Goal: Information Seeking & Learning: Check status

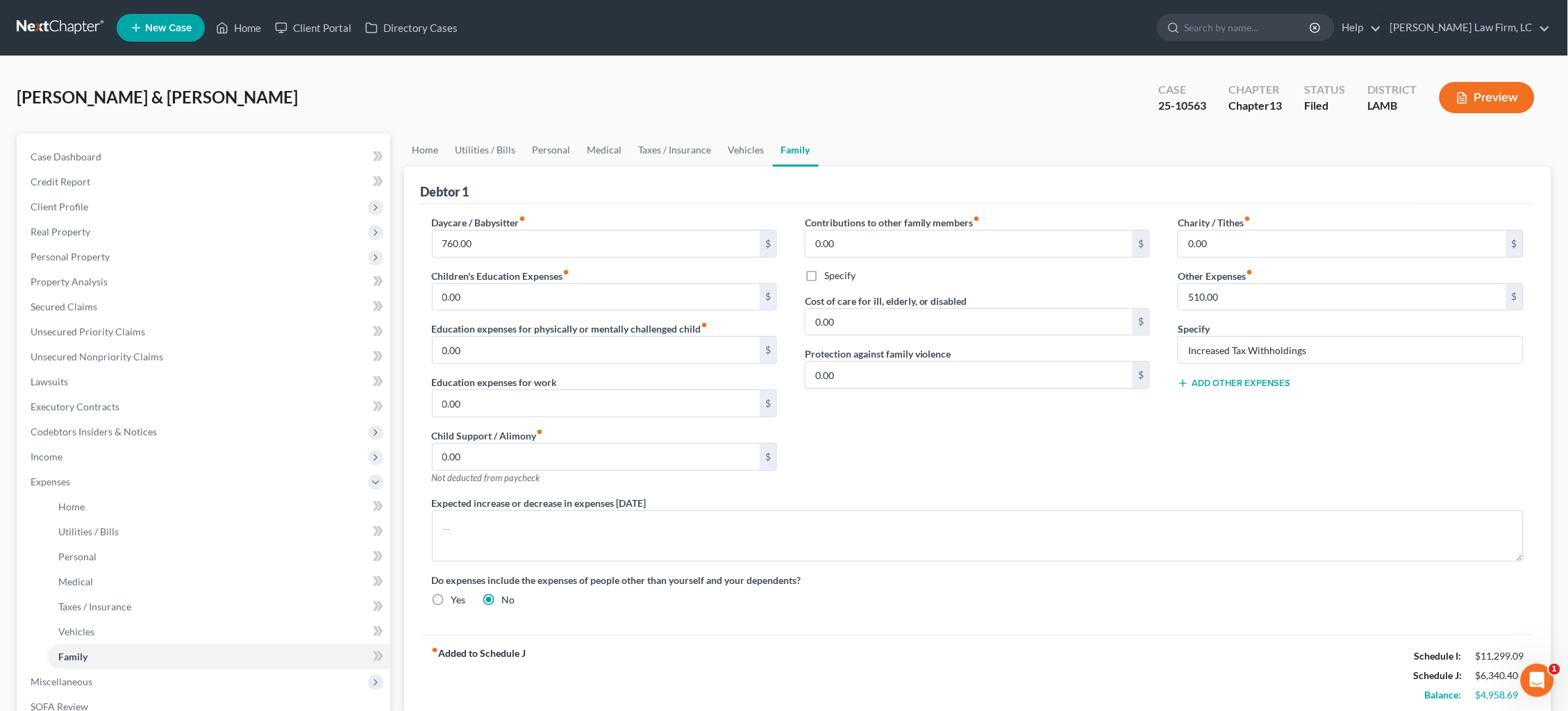
click at [42, 29] on link at bounding box center [61, 28] width 89 height 25
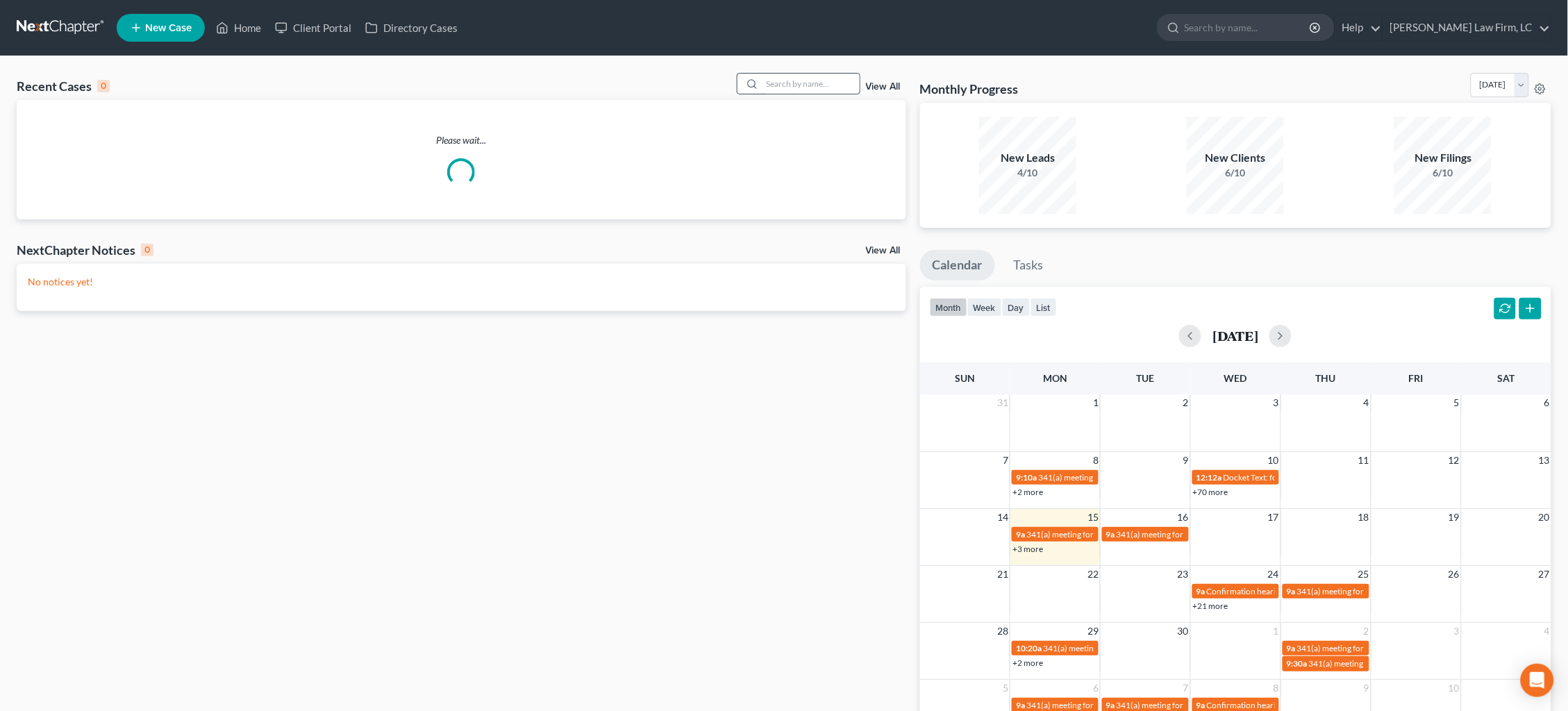
click at [803, 84] on input "search" at bounding box center [811, 84] width 97 height 20
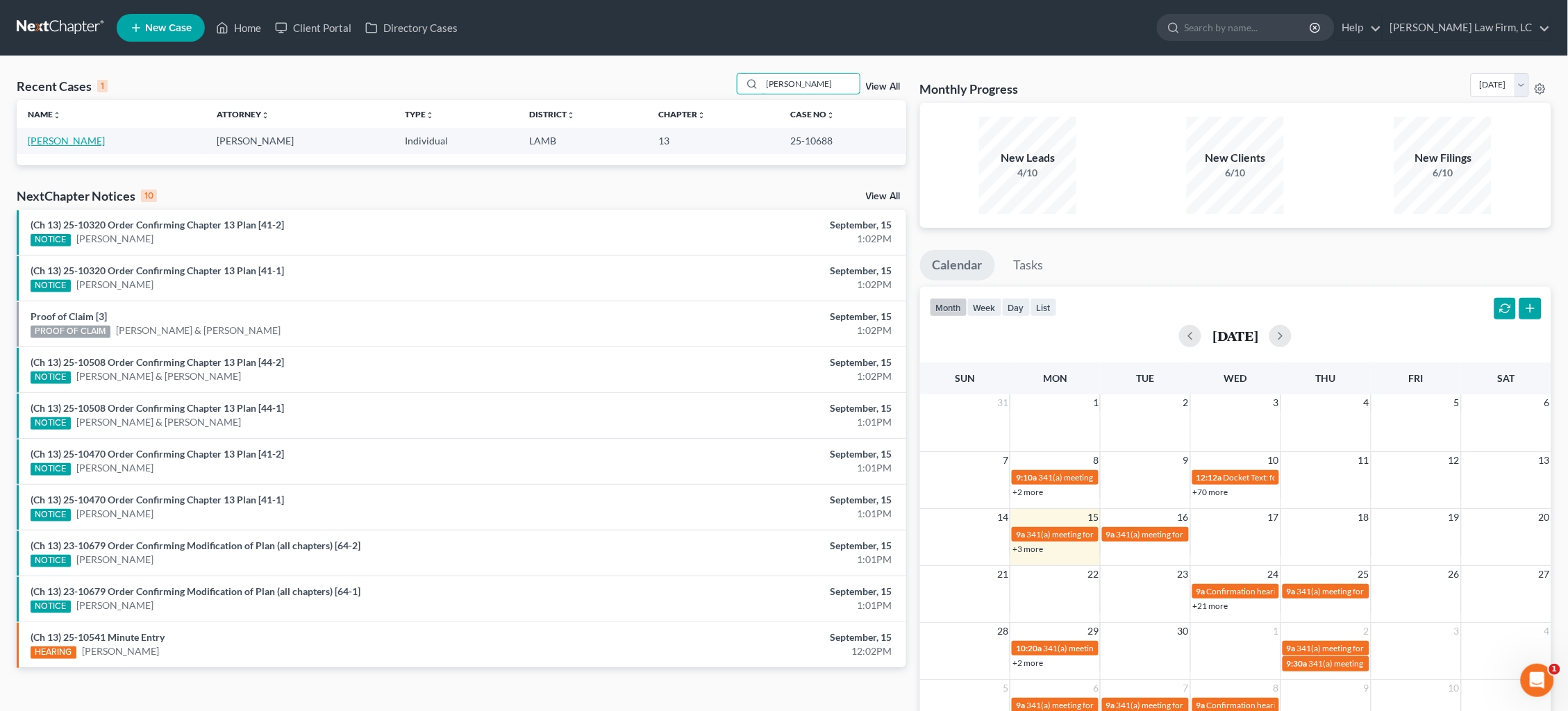
type input "gill"
click at [62, 142] on link "[PERSON_NAME]" at bounding box center [66, 140] width 77 height 12
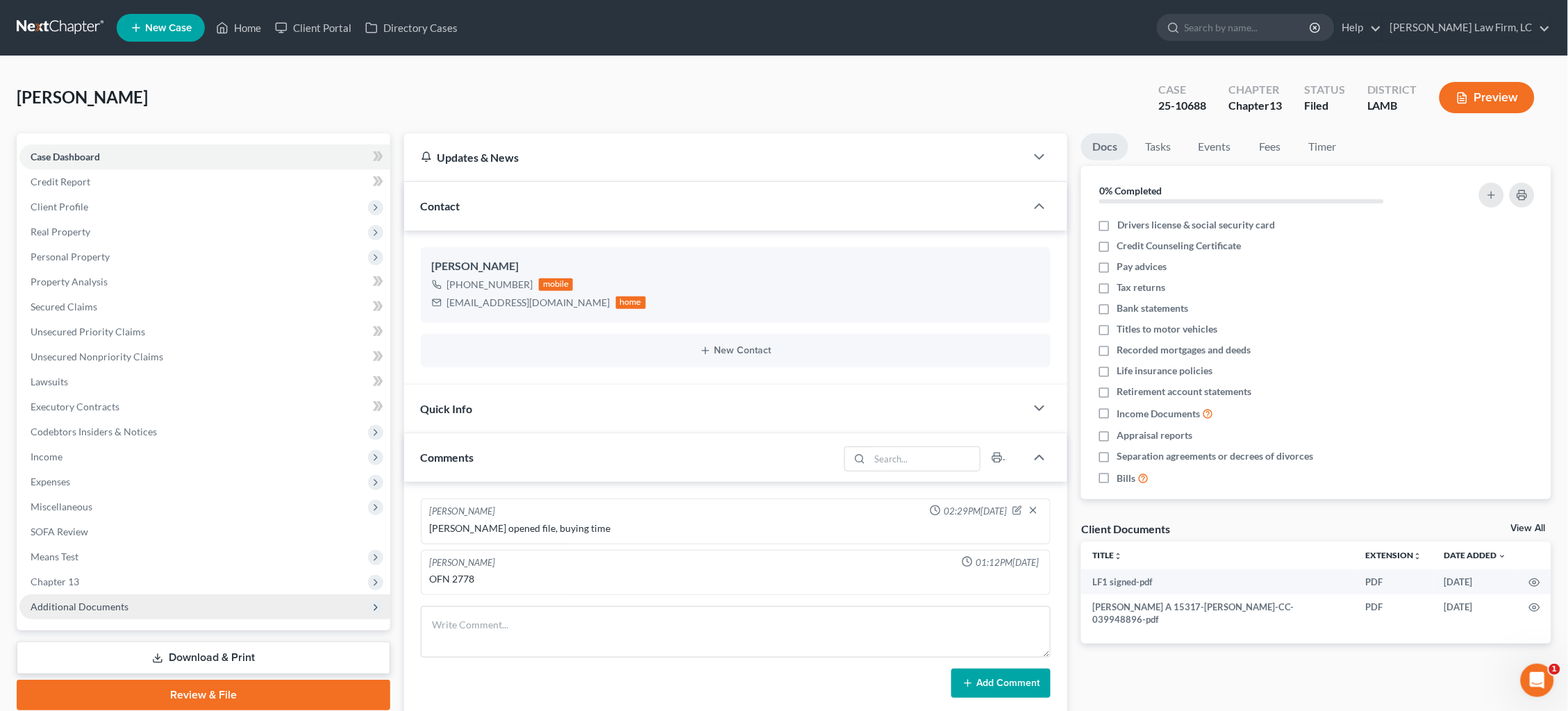
click at [86, 601] on span "Additional Documents" at bounding box center [79, 606] width 98 height 12
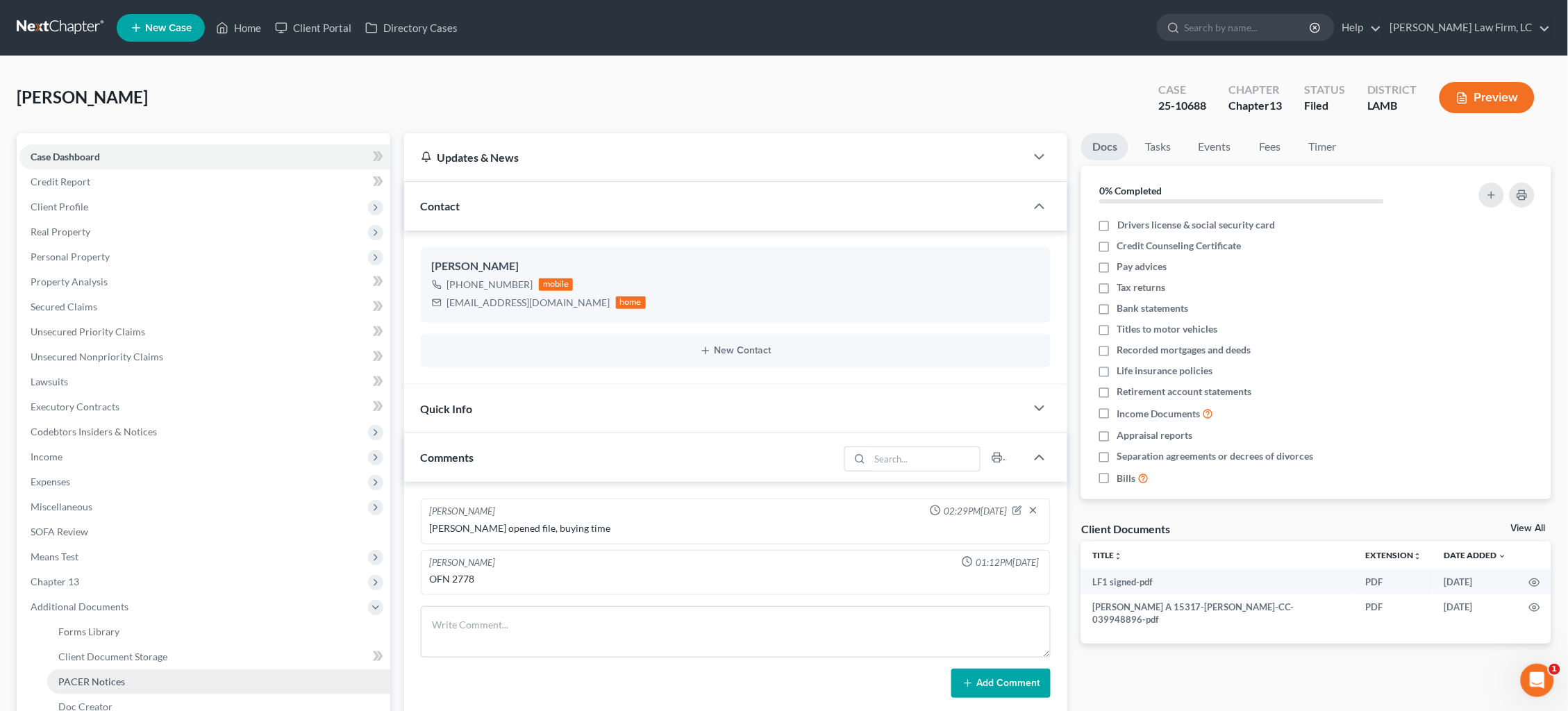
click at [98, 676] on span "PACER Notices" at bounding box center [91, 681] width 66 height 12
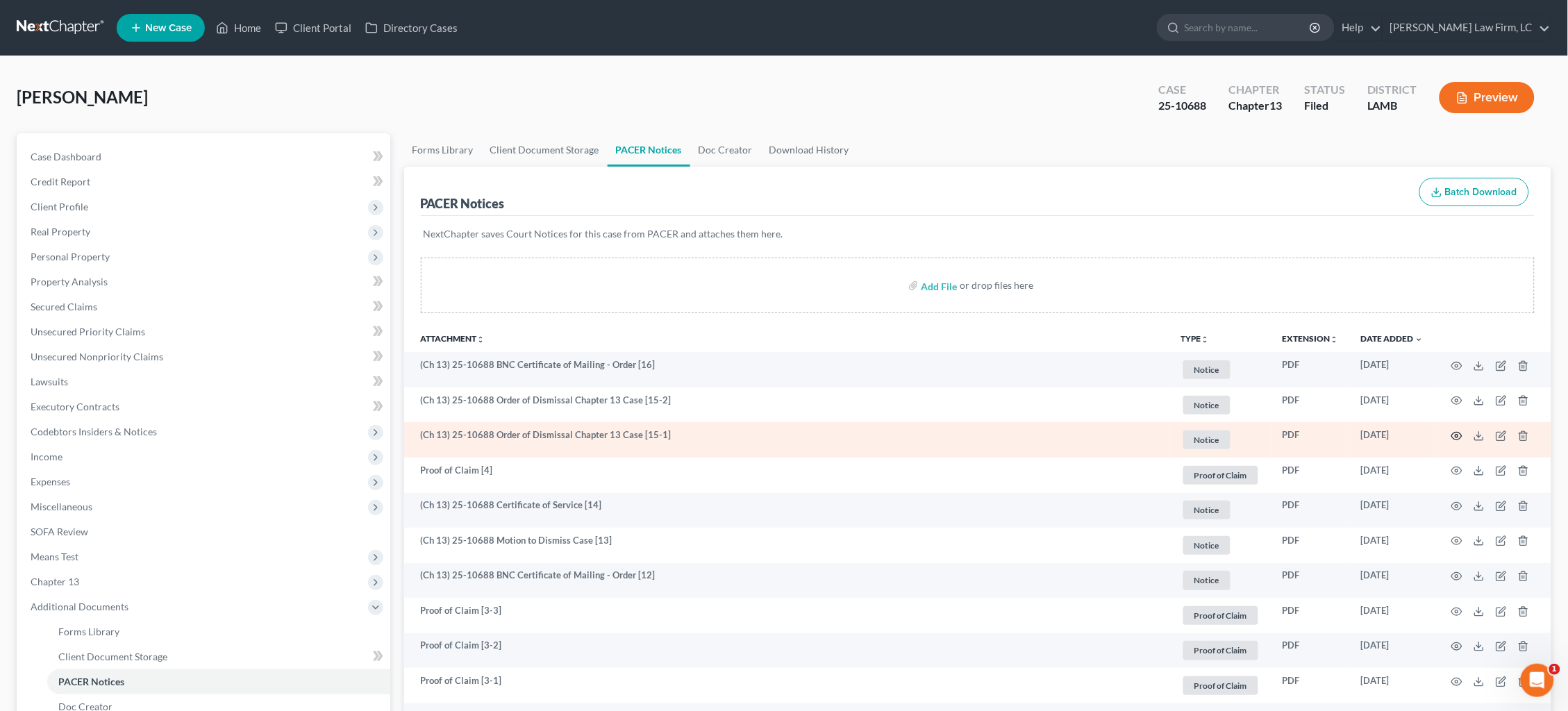
click at [1459, 434] on icon "button" at bounding box center [1456, 436] width 11 height 11
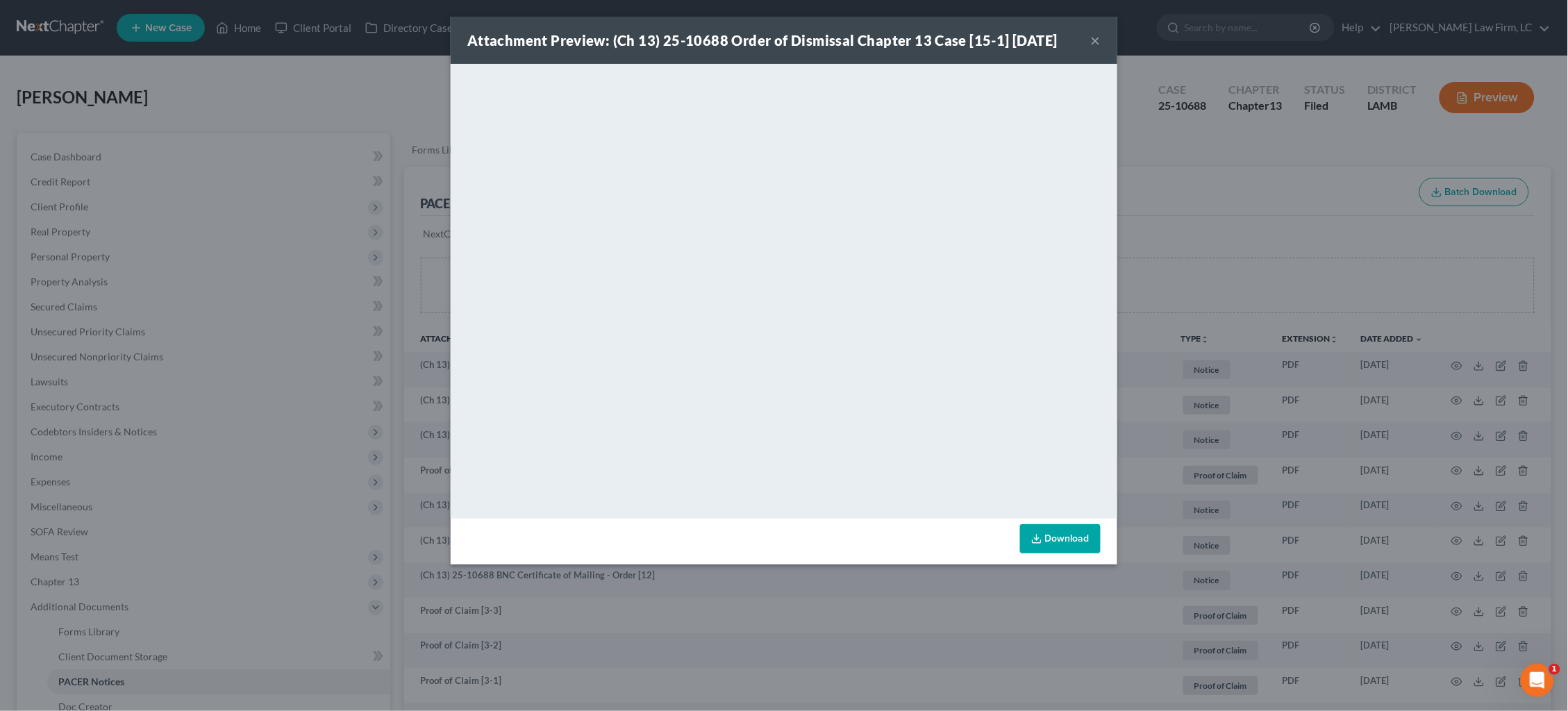
click at [1221, 141] on div "Attachment Preview: (Ch 13) 25-10688 Order of Dismissal Chapter 13 Case [15-1] …" at bounding box center [784, 356] width 1568 height 711
click at [1221, 138] on div "Attachment Preview: (Ch 13) 25-10688 Order of Dismissal Chapter 13 Case [15-1] …" at bounding box center [784, 356] width 1568 height 711
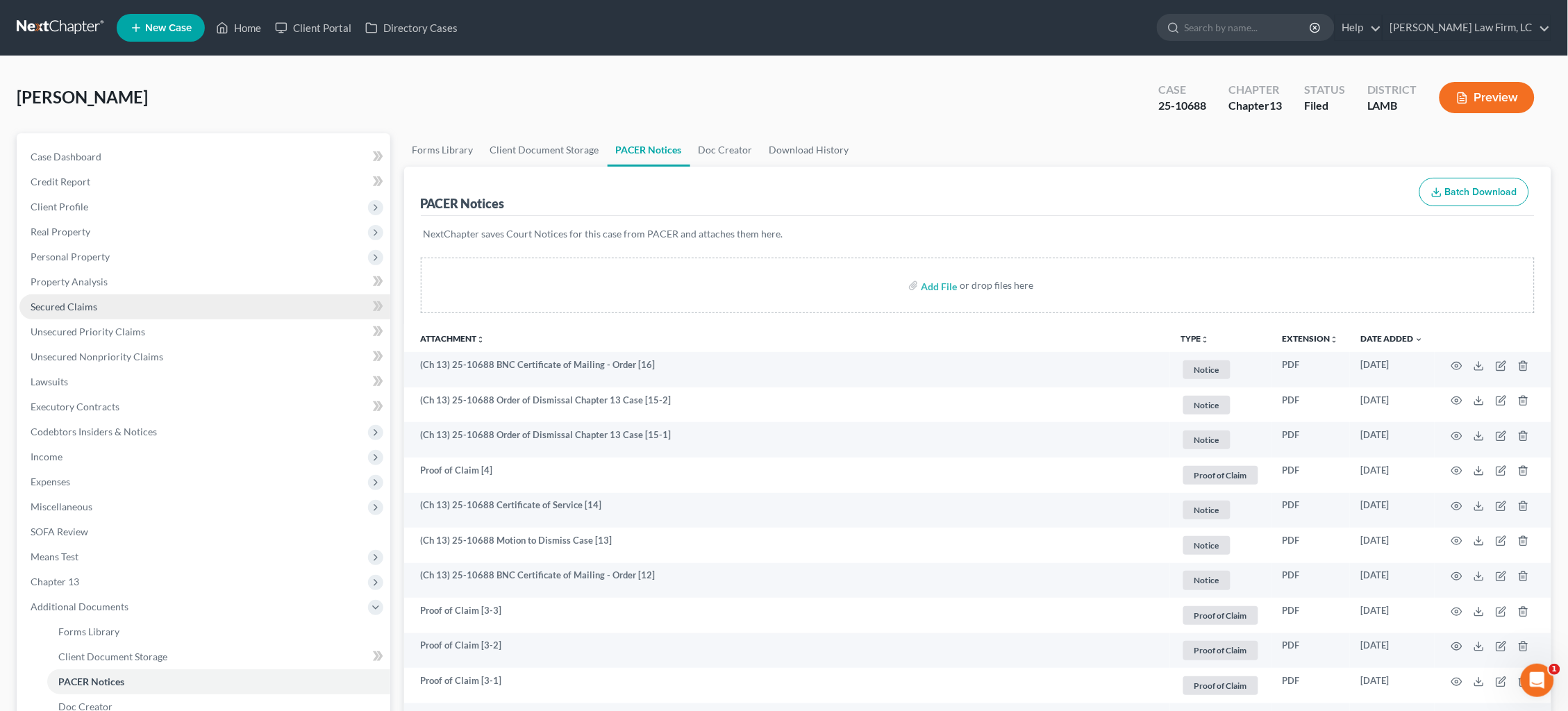
click at [328, 300] on link "Secured Claims" at bounding box center [205, 307] width 371 height 25
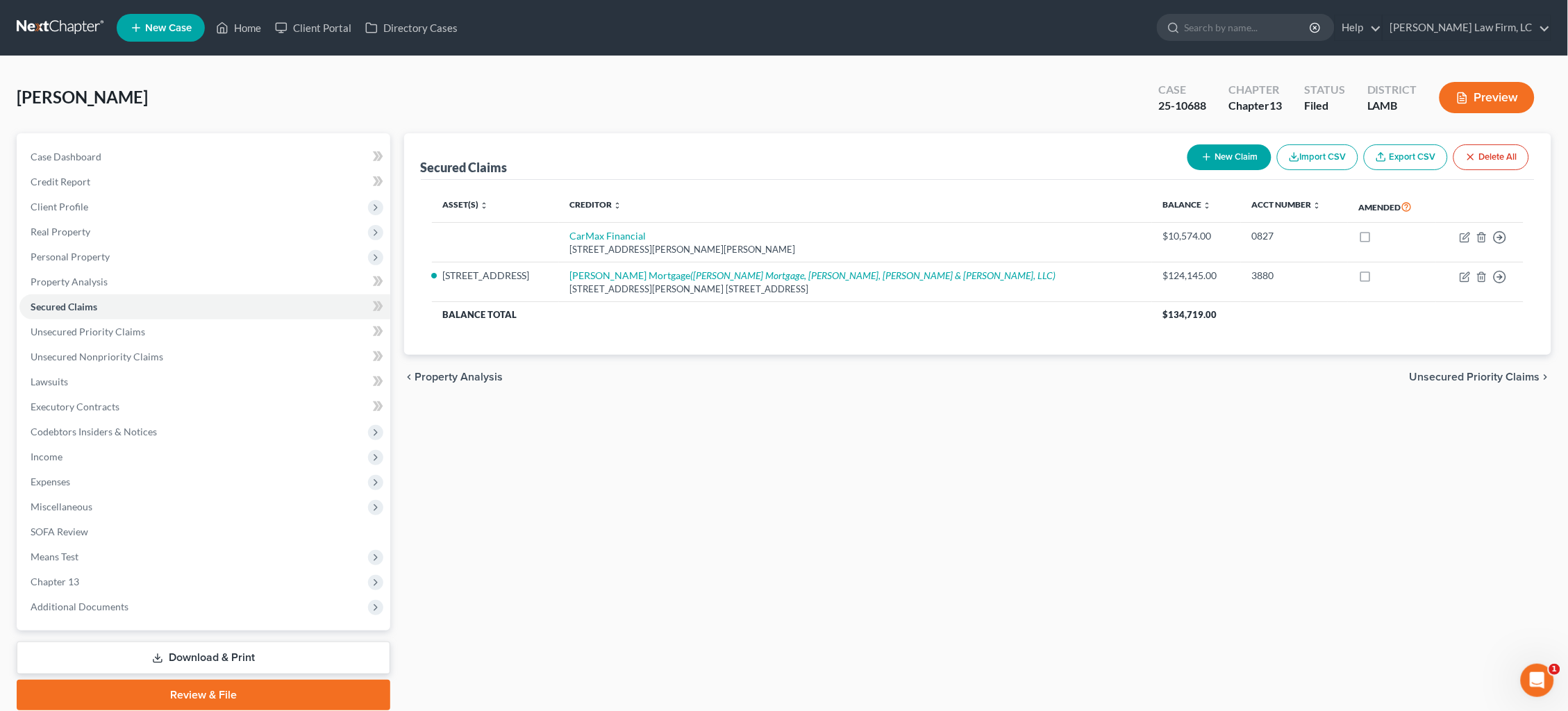
click at [43, 27] on link at bounding box center [61, 28] width 89 height 25
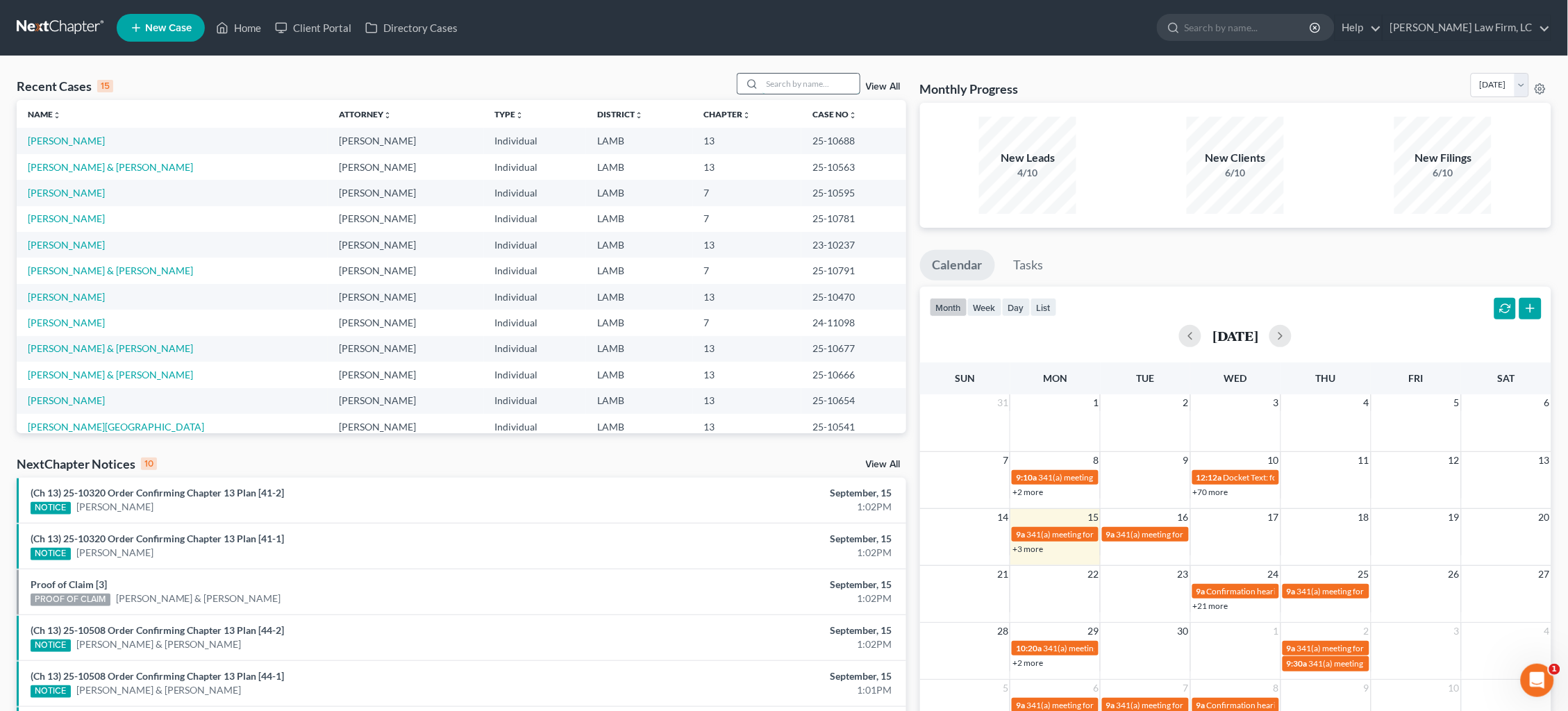
click at [804, 88] on input "search" at bounding box center [811, 84] width 97 height 20
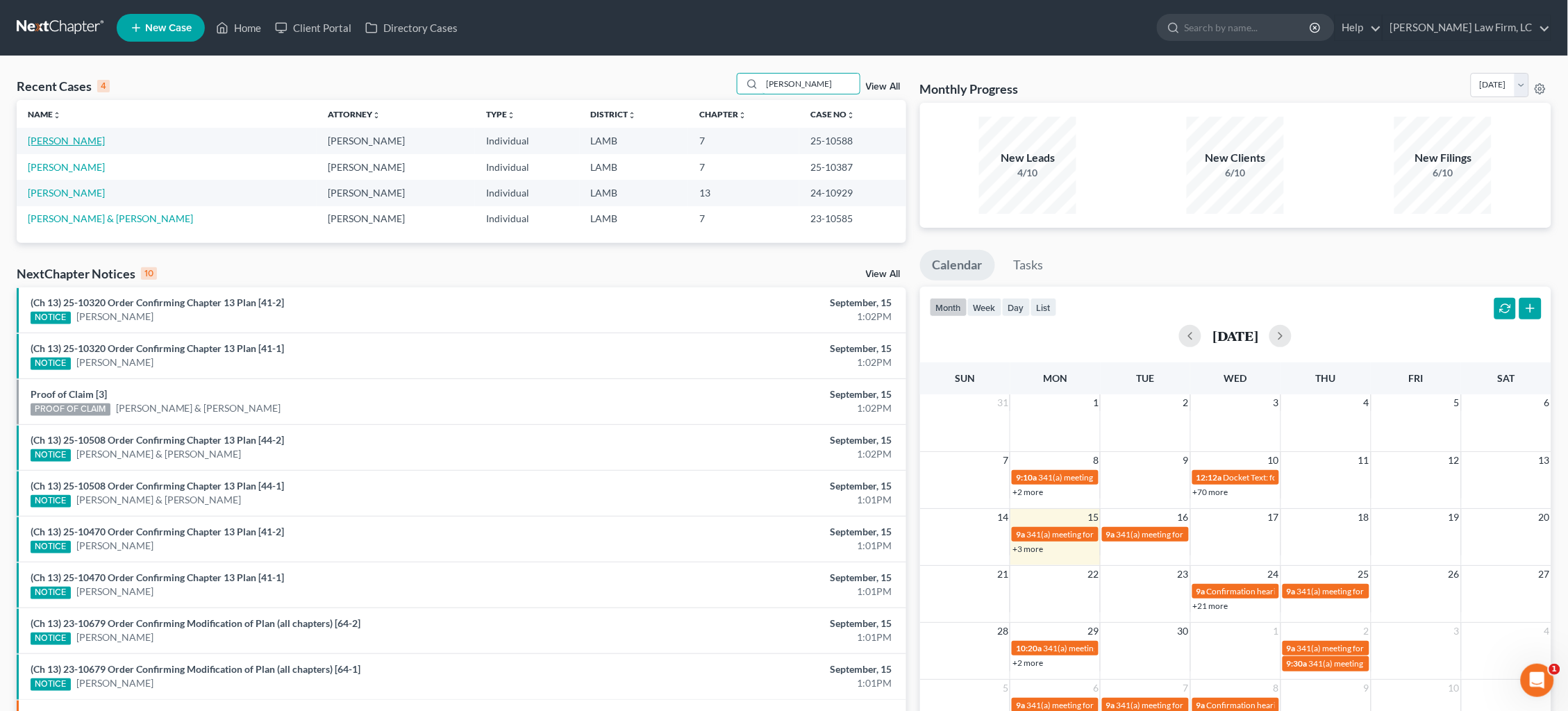
type input "[PERSON_NAME]"
click at [55, 141] on link "[PERSON_NAME]" at bounding box center [66, 140] width 77 height 12
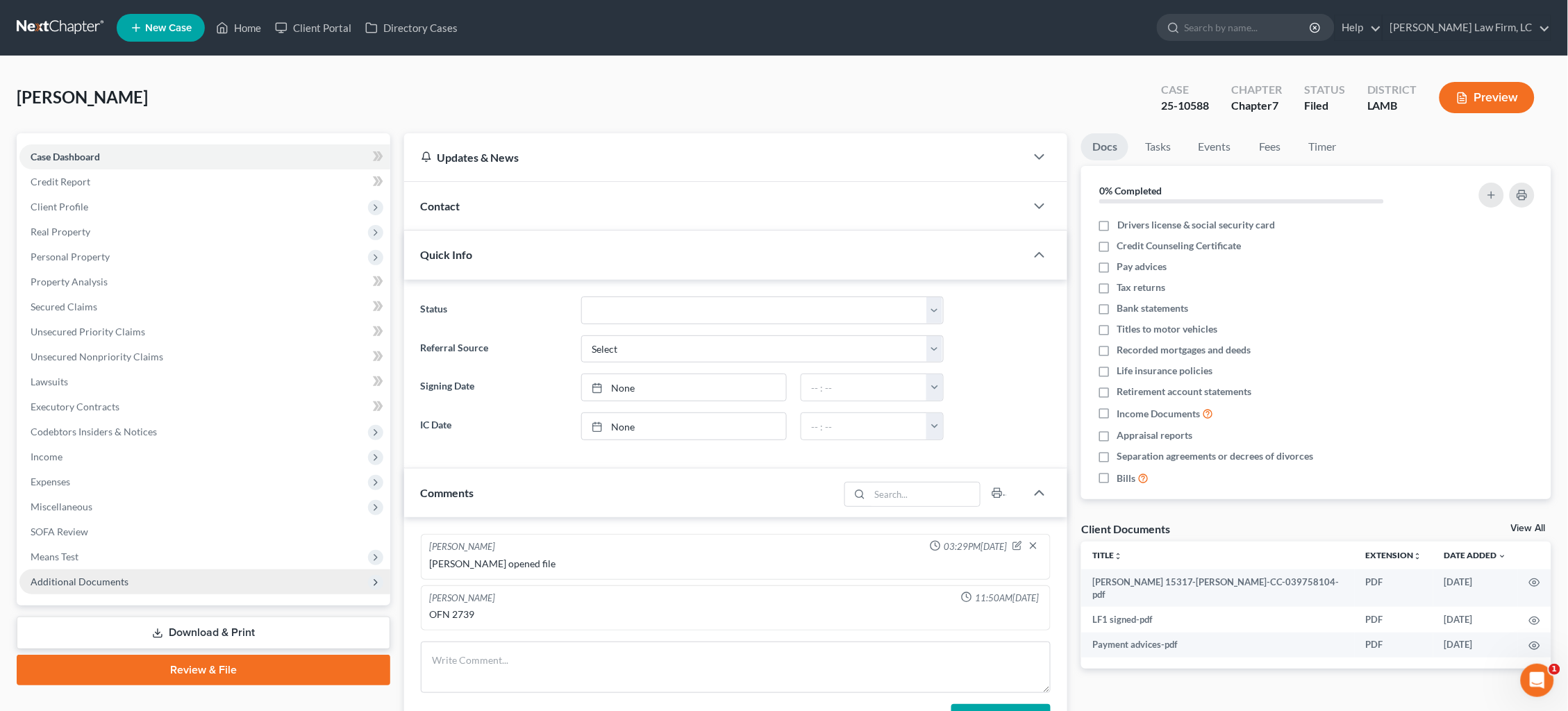
click at [95, 576] on span "Additional Documents" at bounding box center [79, 581] width 98 height 12
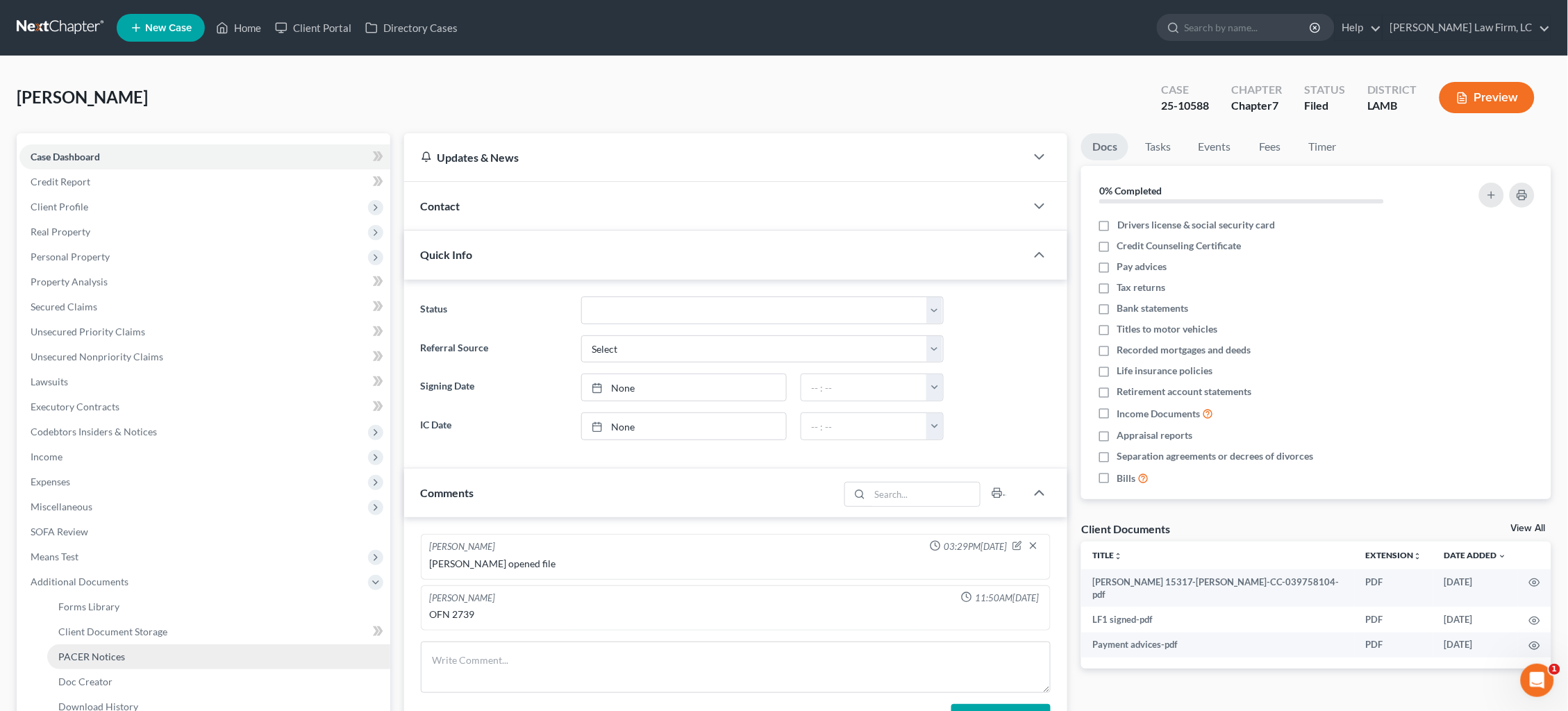
click at [91, 651] on span "PACER Notices" at bounding box center [91, 656] width 66 height 12
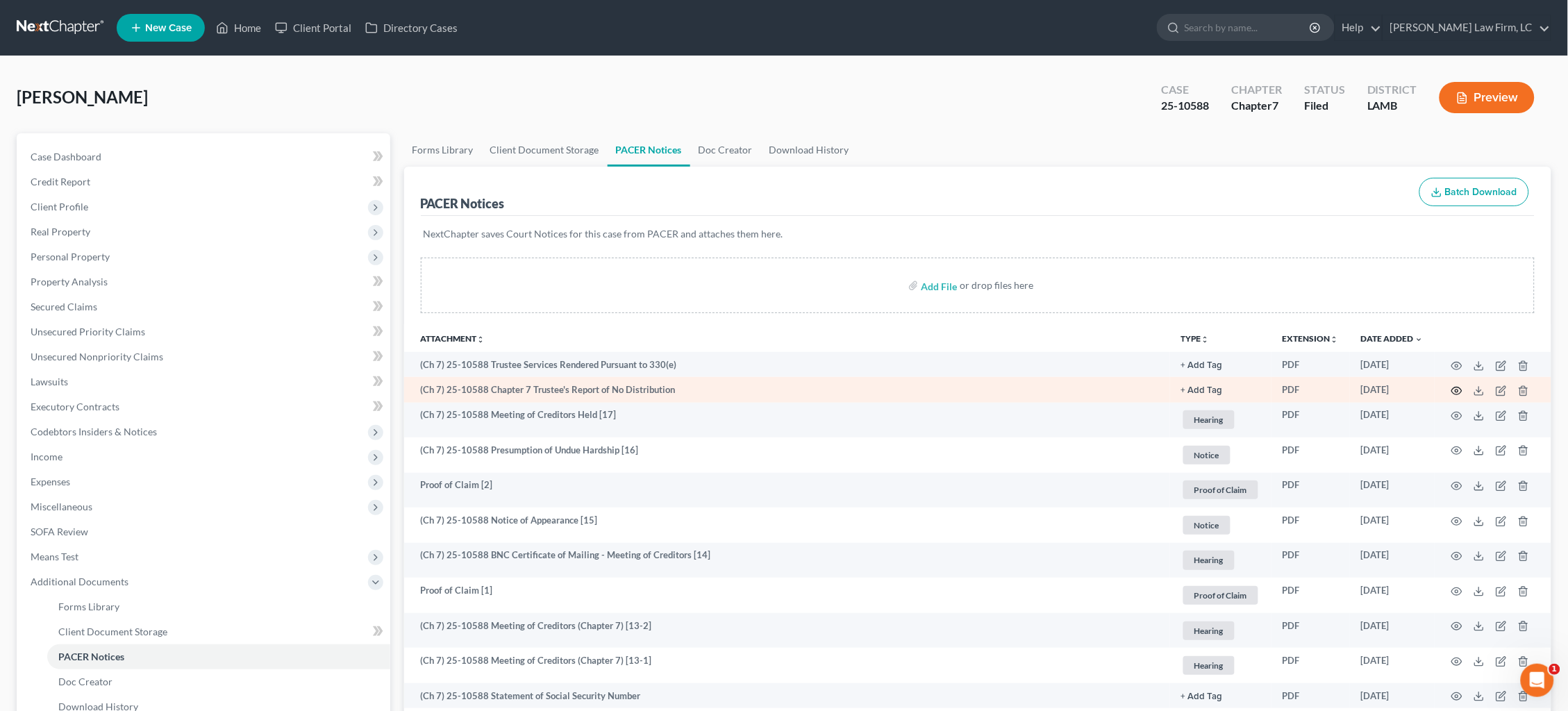
click at [1458, 391] on circle "button" at bounding box center [1457, 391] width 3 height 3
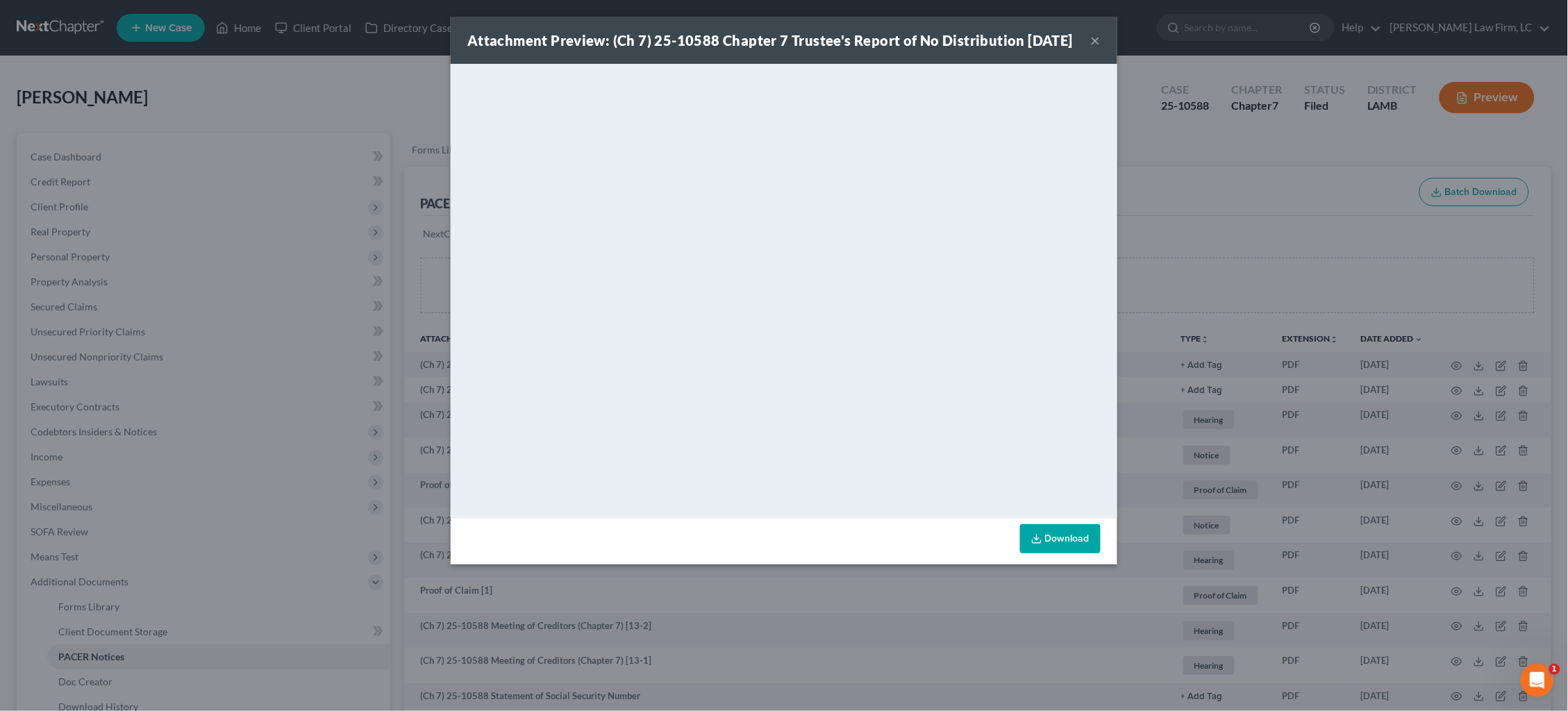
click at [1210, 272] on div "Attachment Preview: (Ch 7) 25-10588 Chapter 7 Trustee's Report of No Distributi…" at bounding box center [784, 356] width 1568 height 711
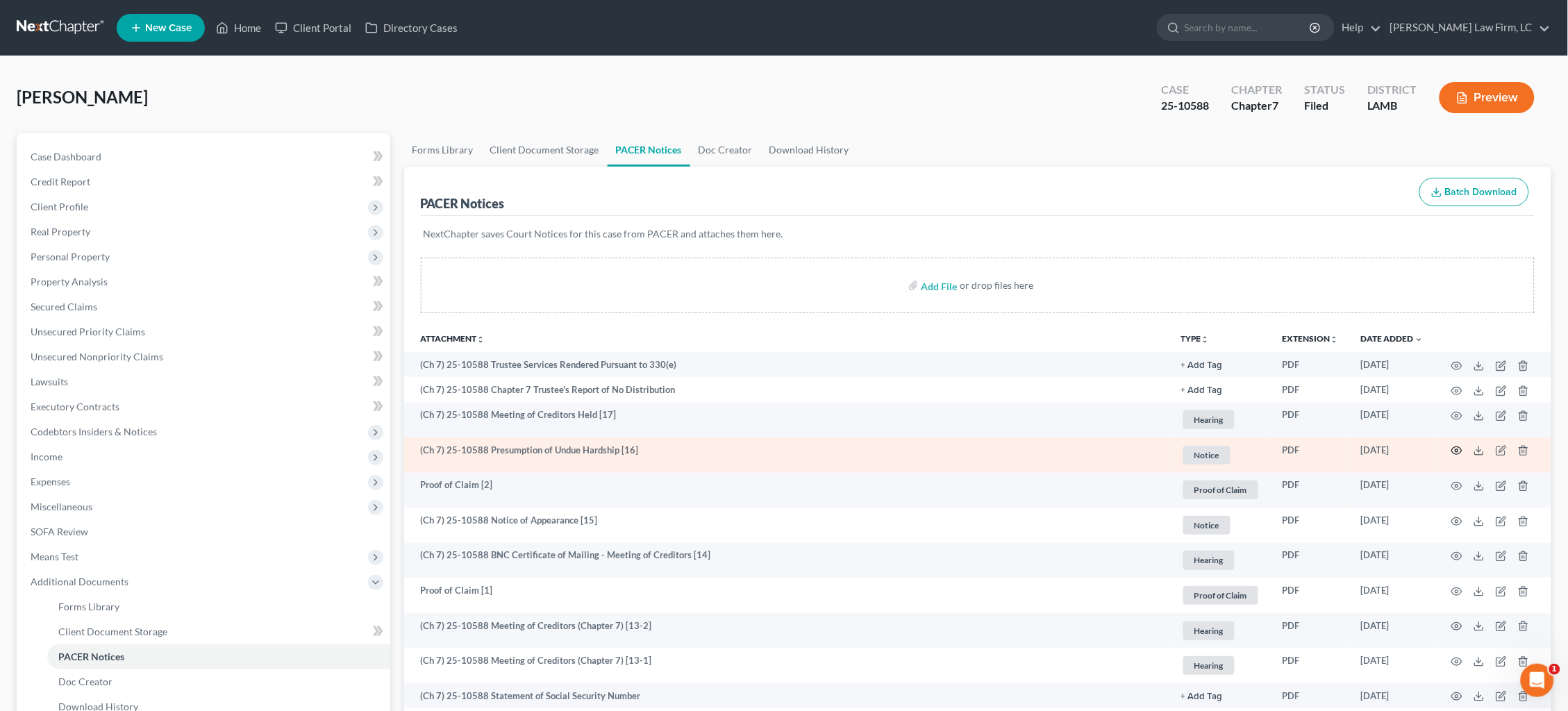
click at [1459, 451] on icon "button" at bounding box center [1456, 451] width 11 height 11
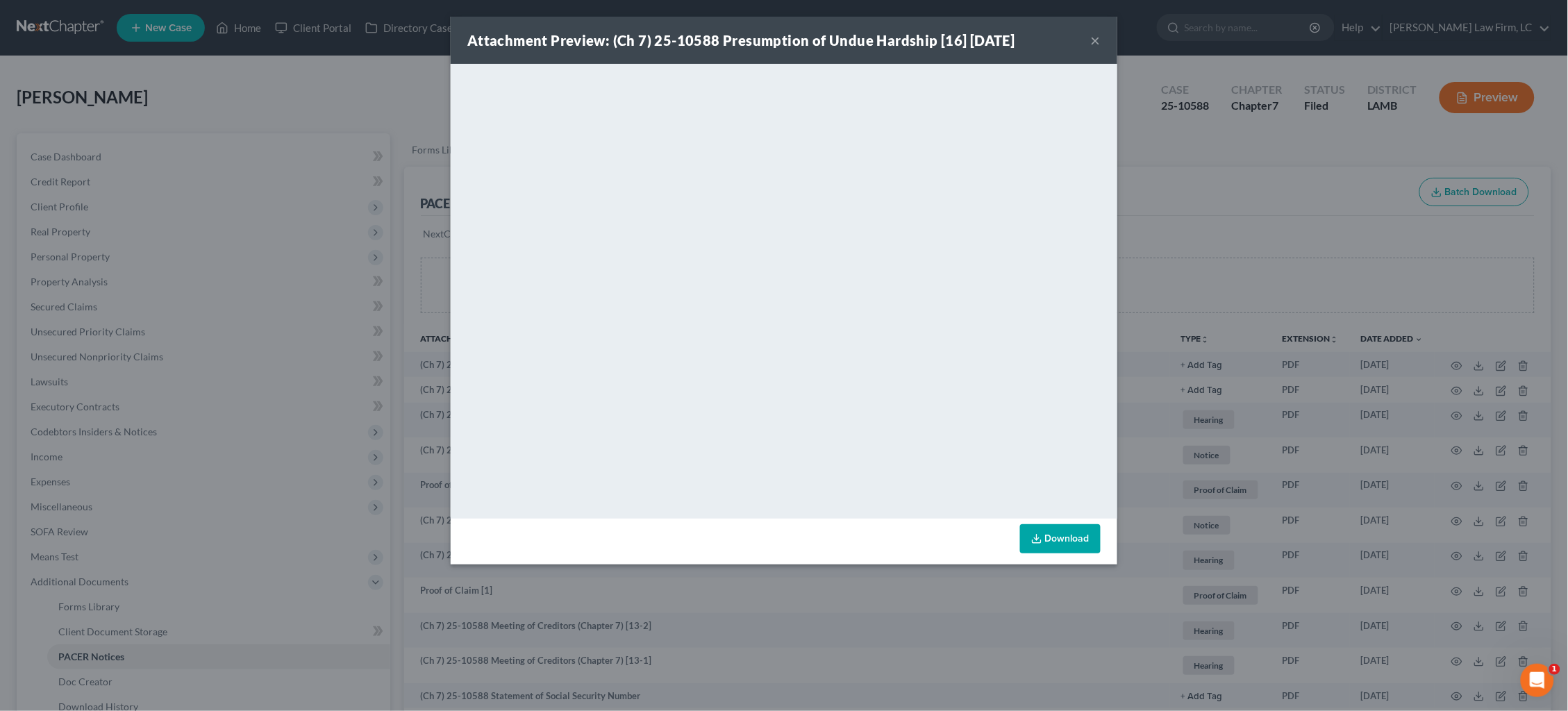
drag, startPoint x: 1196, startPoint y: 280, endPoint x: 1147, endPoint y: 277, distance: 49.1
click at [1191, 279] on div "Attachment Preview: (Ch 7) 25-10588 Presumption of Undue Hardship [16] [DATE] ×…" at bounding box center [784, 356] width 1568 height 711
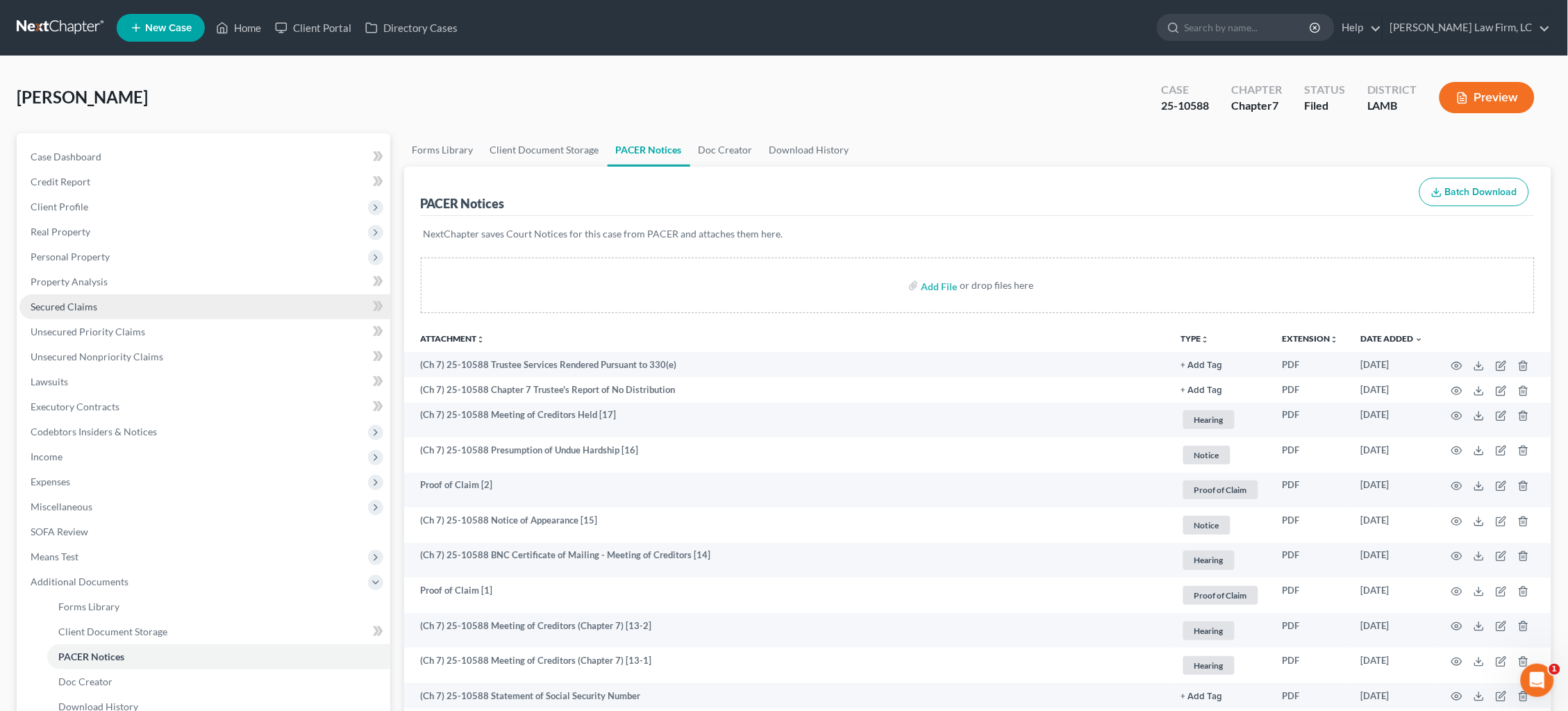
click at [67, 304] on span "Secured Claims" at bounding box center [63, 306] width 66 height 12
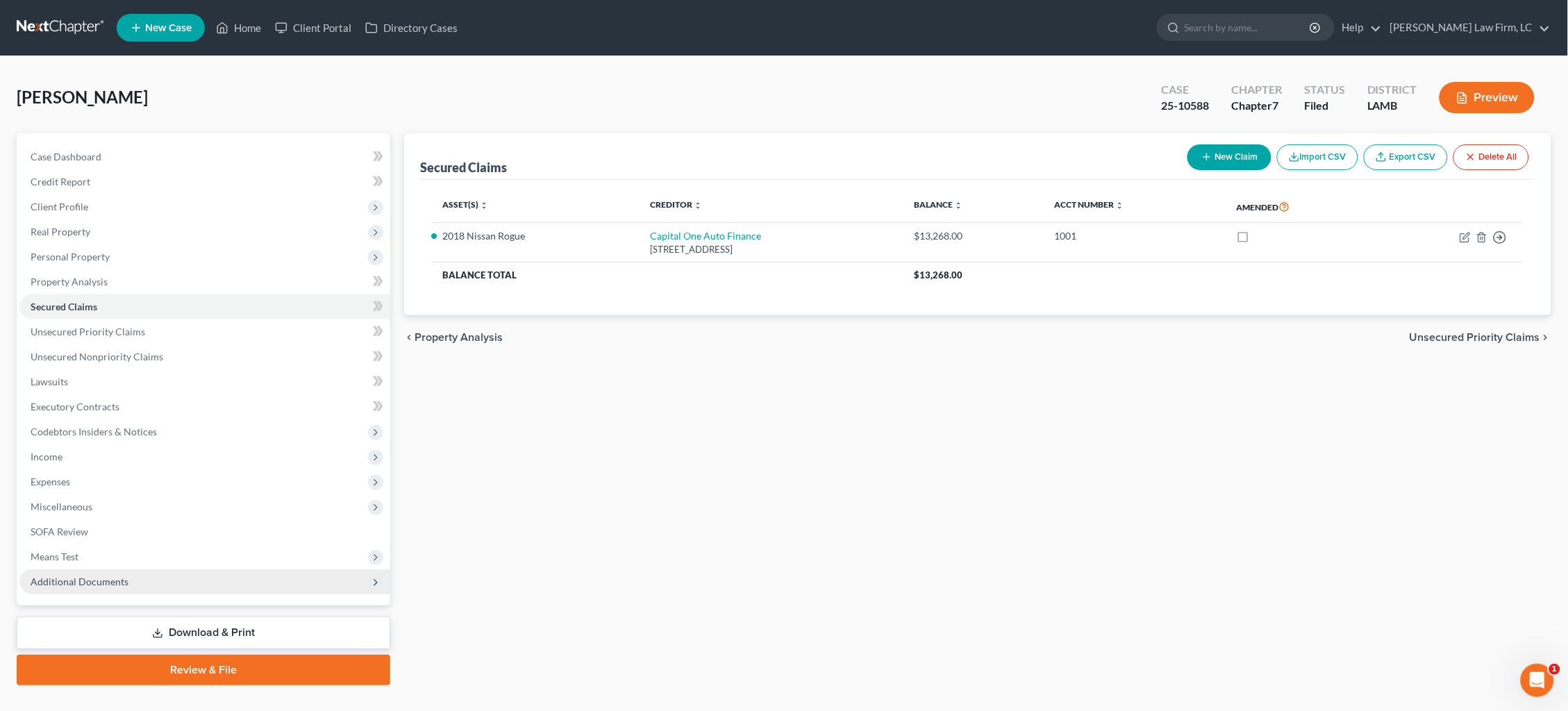
click at [204, 573] on span "Additional Documents" at bounding box center [205, 582] width 371 height 25
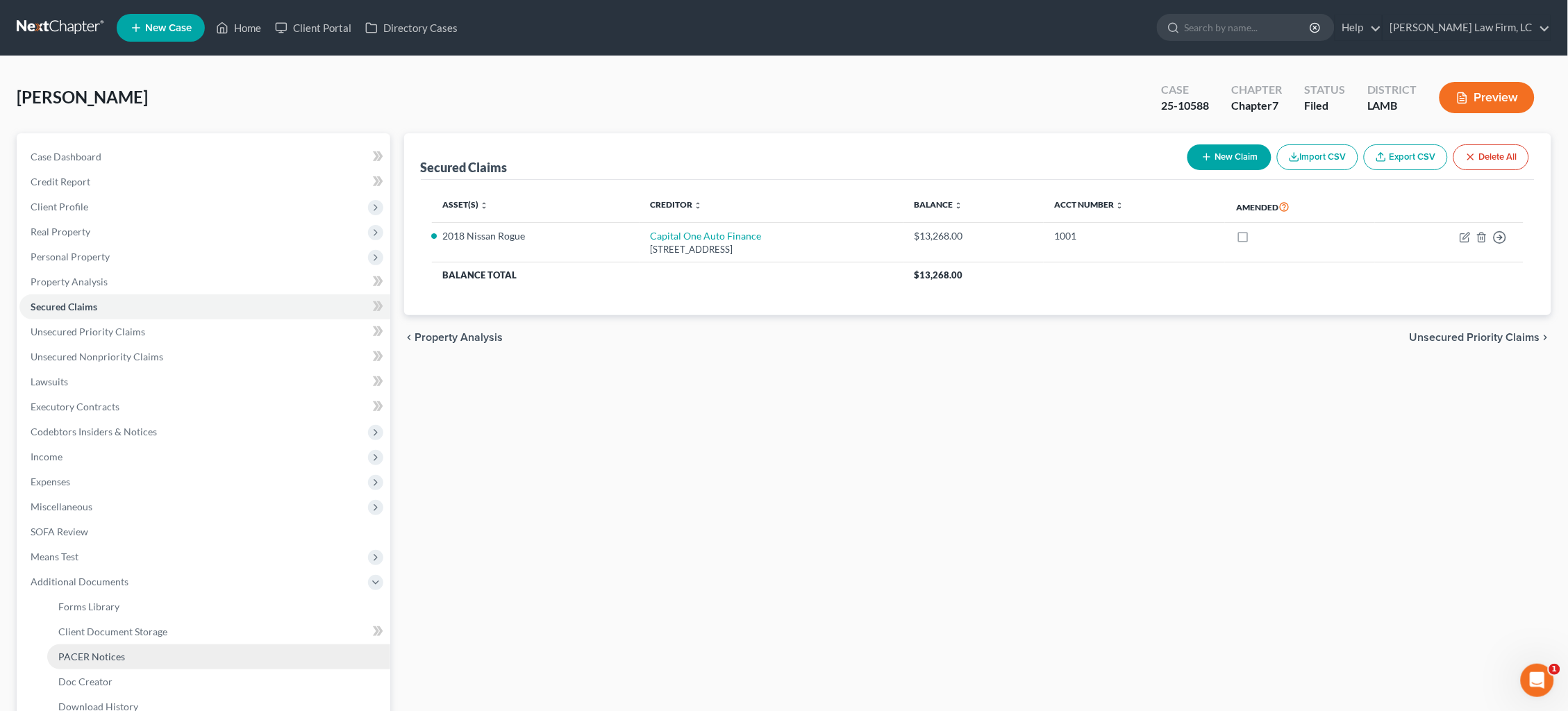
click at [169, 645] on link "PACER Notices" at bounding box center [218, 657] width 343 height 25
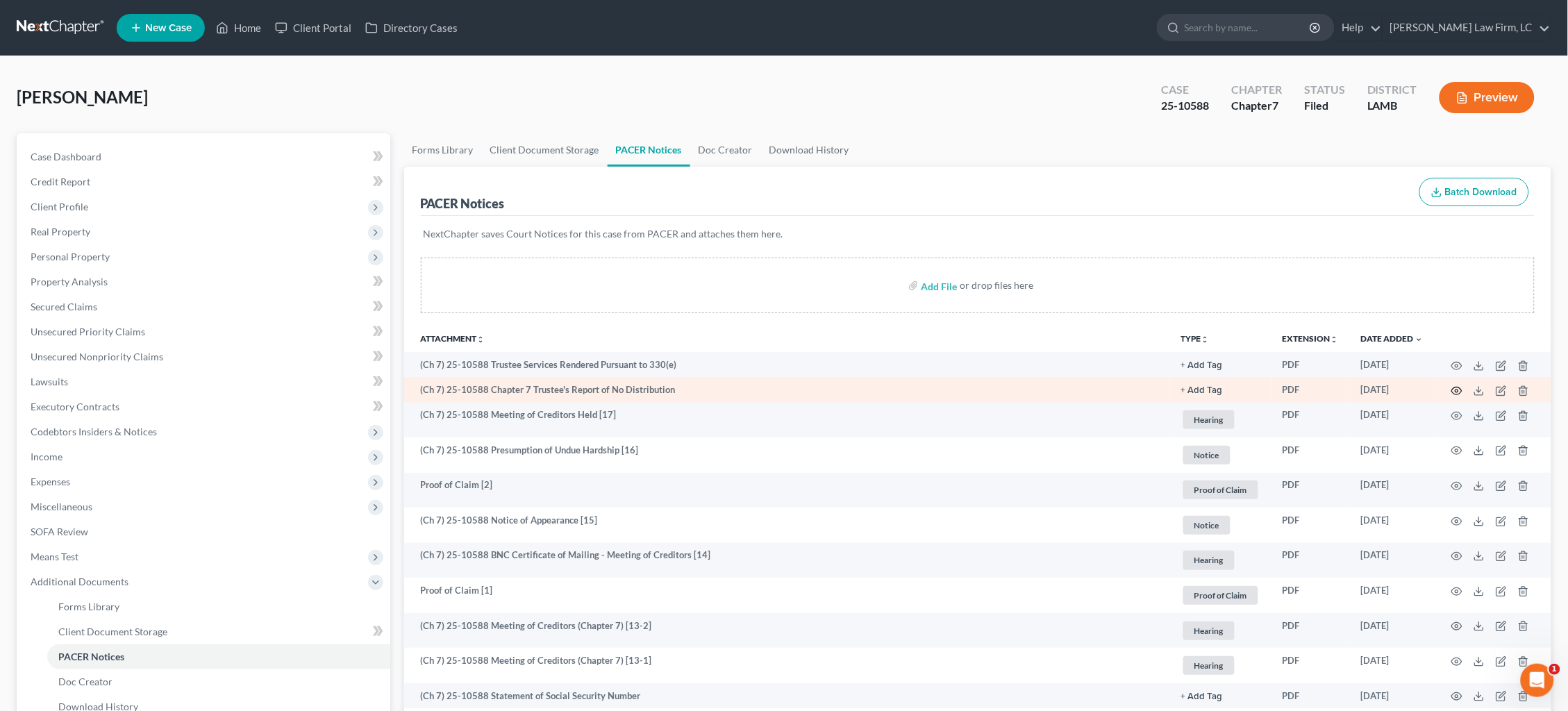
click at [1456, 391] on icon "button" at bounding box center [1456, 391] width 11 height 11
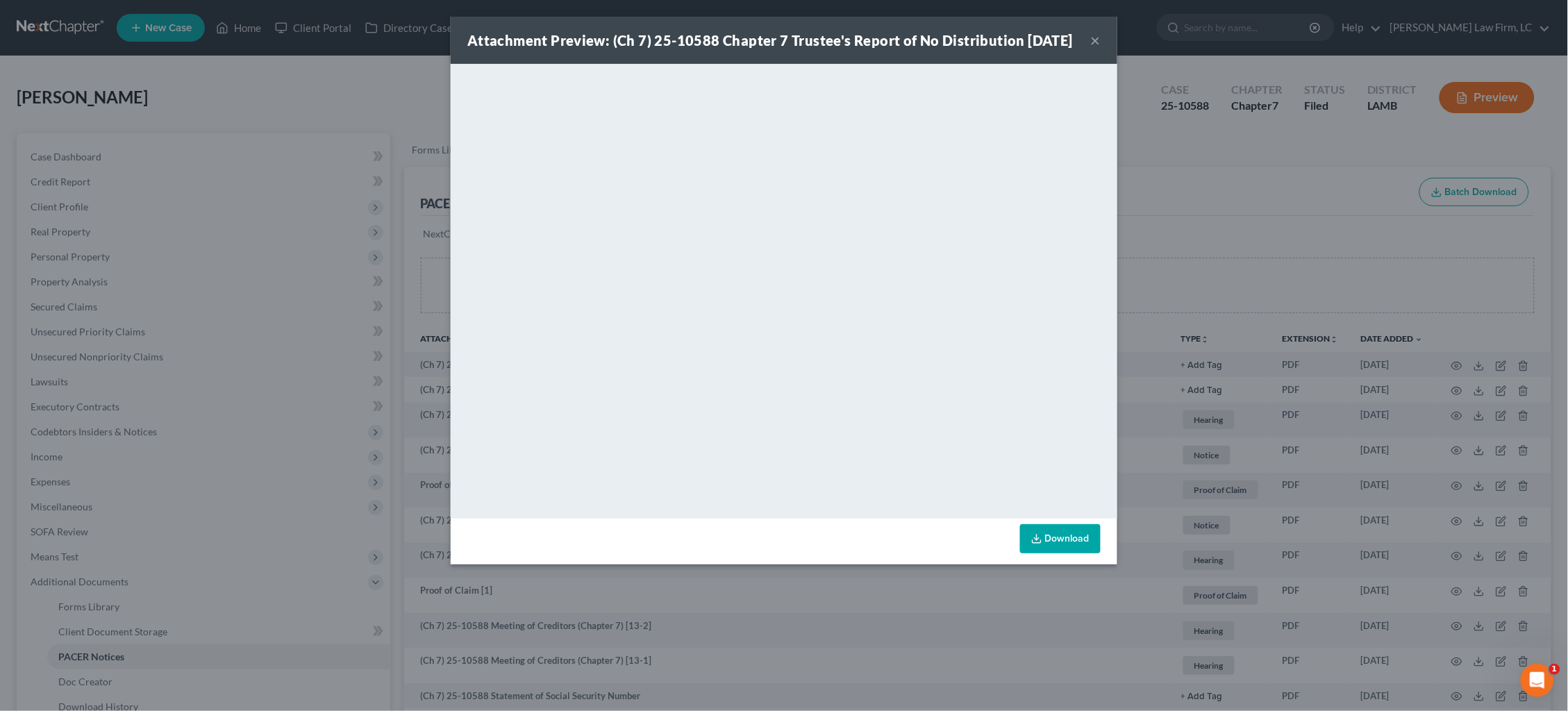
click at [1274, 173] on div "Attachment Preview: (Ch 7) 25-10588 Chapter 7 Trustee's Report of No Distributi…" at bounding box center [784, 356] width 1568 height 711
click at [1270, 173] on div "Attachment Preview: (Ch 7) 25-10588 Chapter 7 Trustee's Report of No Distributi…" at bounding box center [784, 356] width 1568 height 711
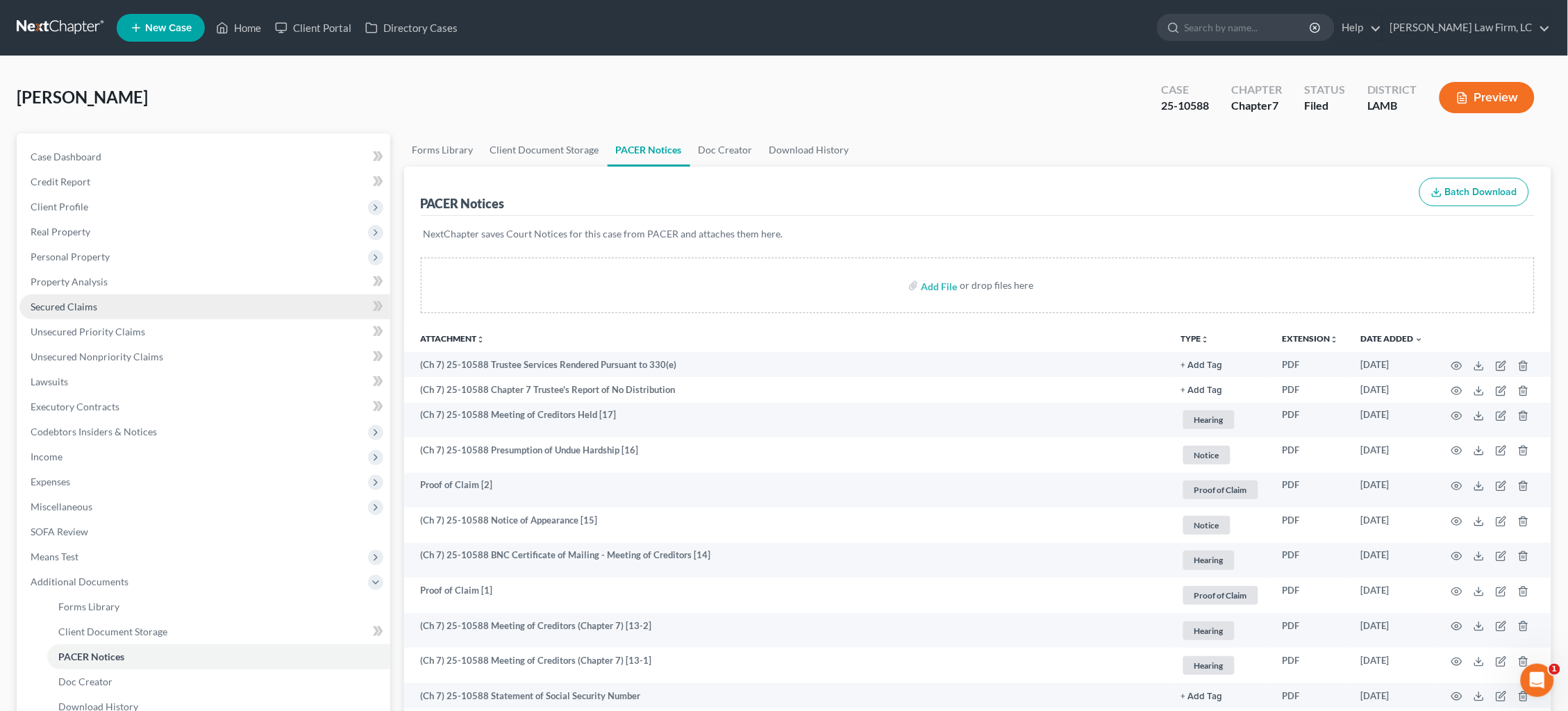
click at [93, 304] on span "Secured Claims" at bounding box center [63, 306] width 66 height 12
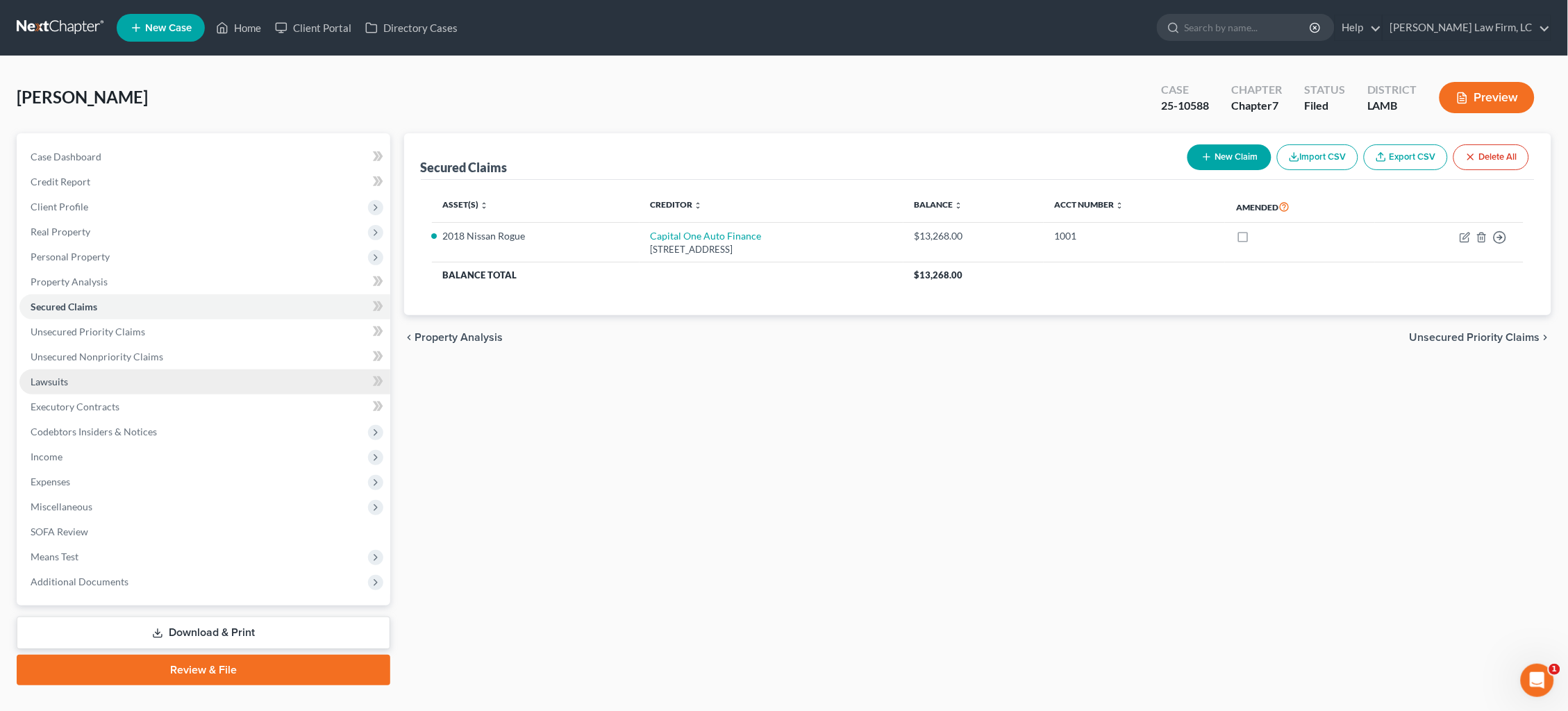
click at [57, 376] on span "Lawsuits" at bounding box center [49, 381] width 37 height 12
